Goal: Information Seeking & Learning: Learn about a topic

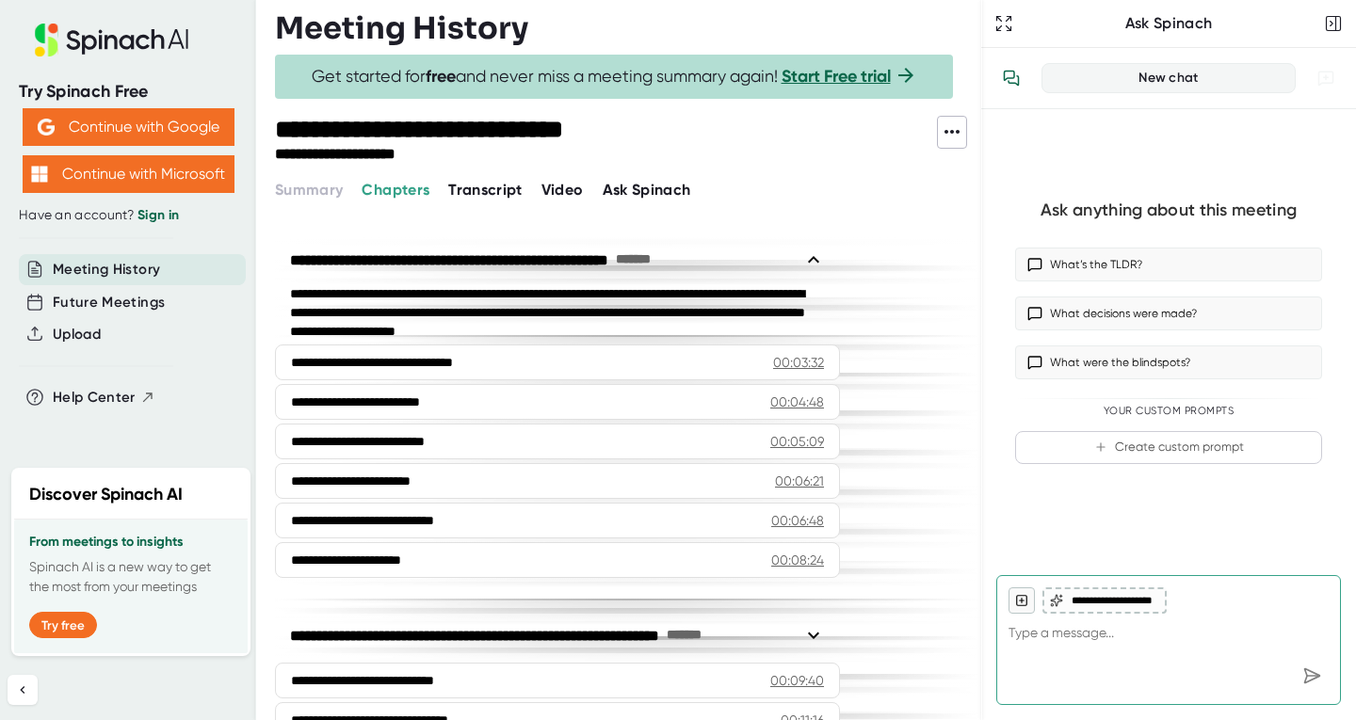
click at [754, 302] on div "**********" at bounding box center [557, 312] width 565 height 56
click at [473, 193] on span "Transcript" at bounding box center [485, 190] width 74 height 18
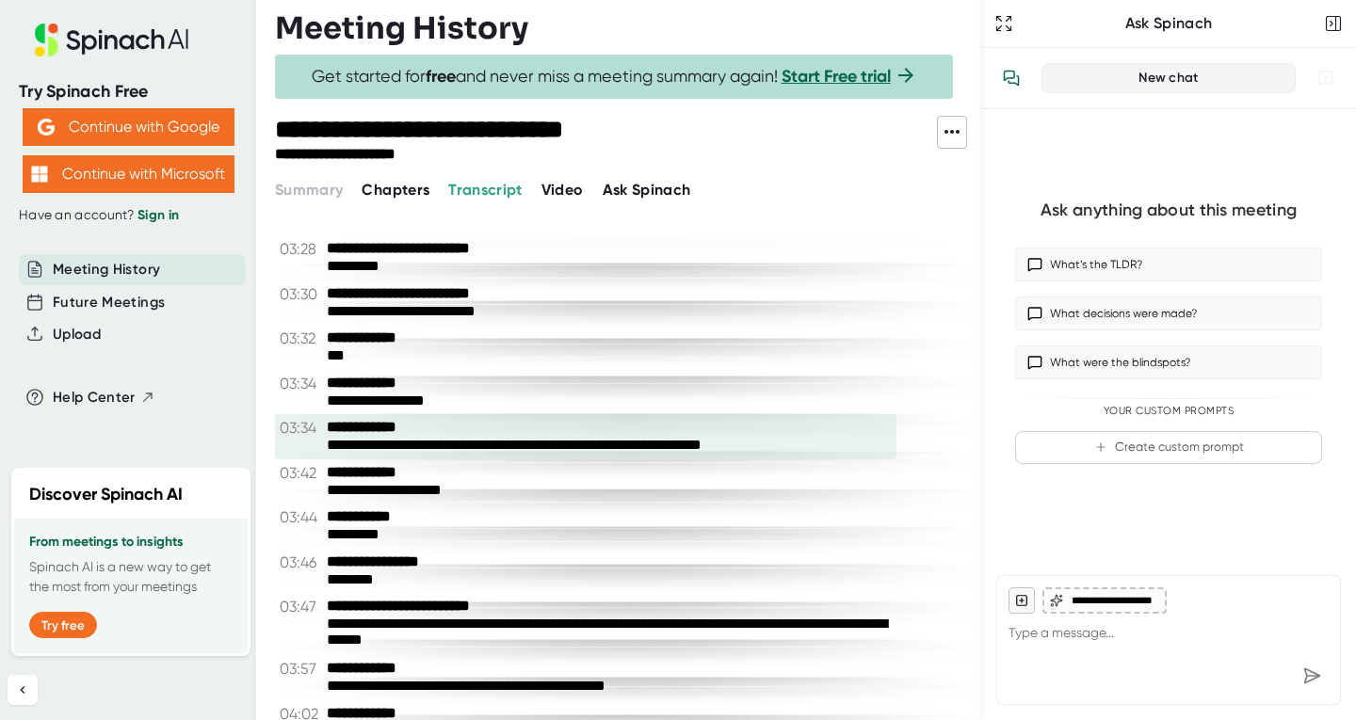
click at [575, 440] on div "**********" at bounding box center [609, 446] width 565 height 18
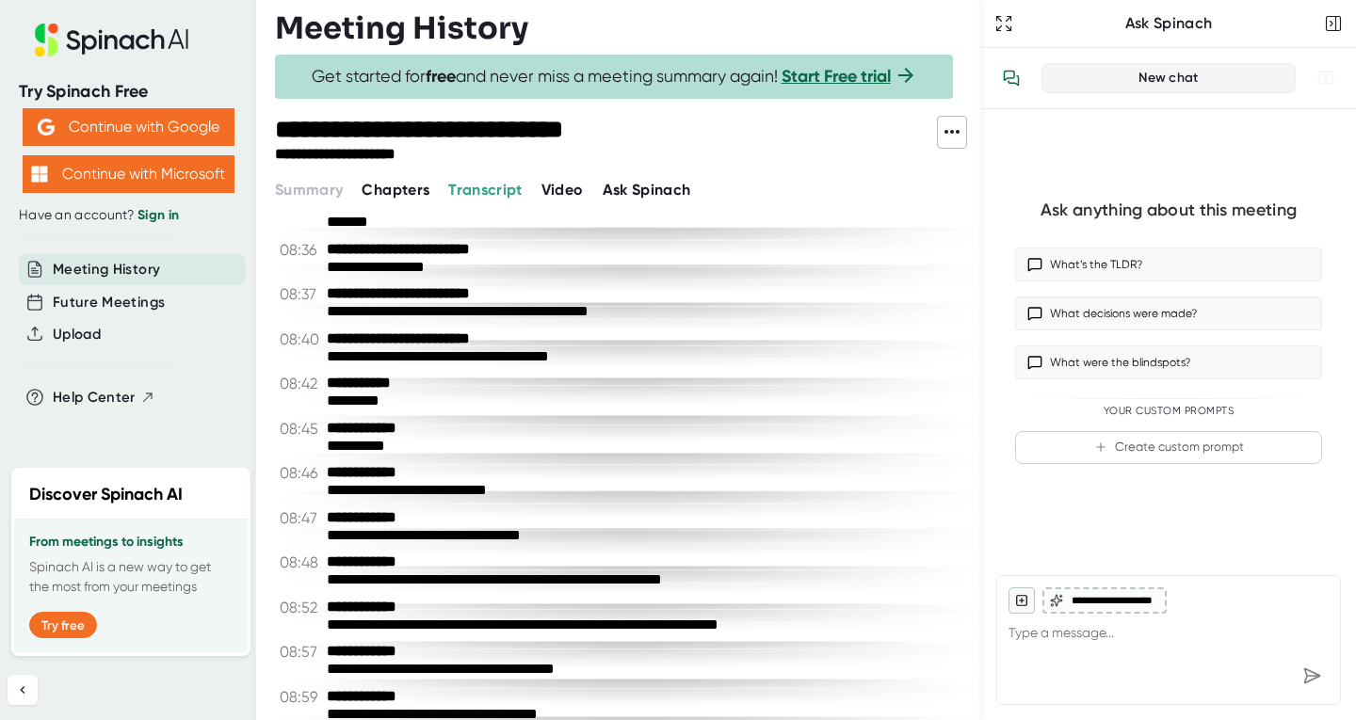
scroll to position [3969, 0]
